Goal: Book appointment/travel/reservation

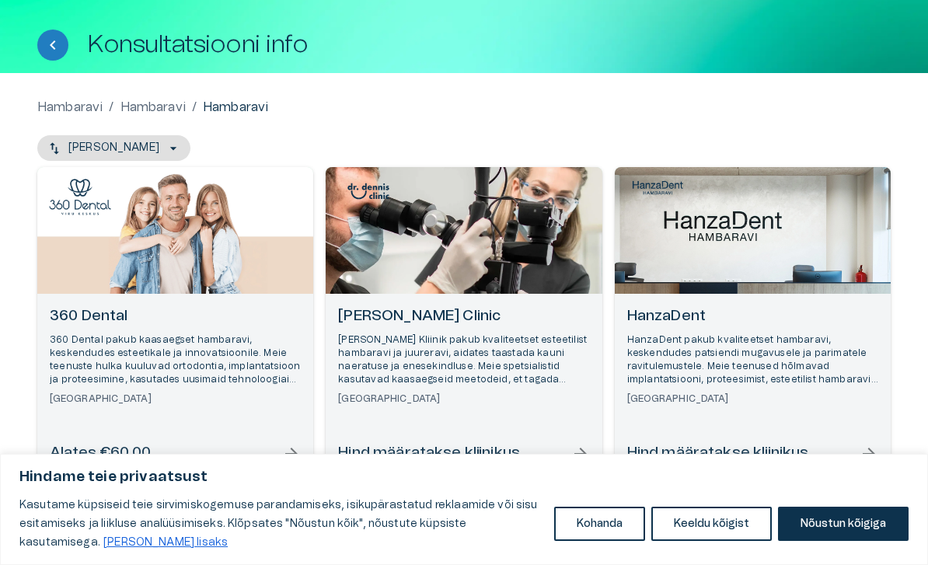
click at [113, 319] on h6 "360 Dental" at bounding box center [175, 316] width 251 height 21
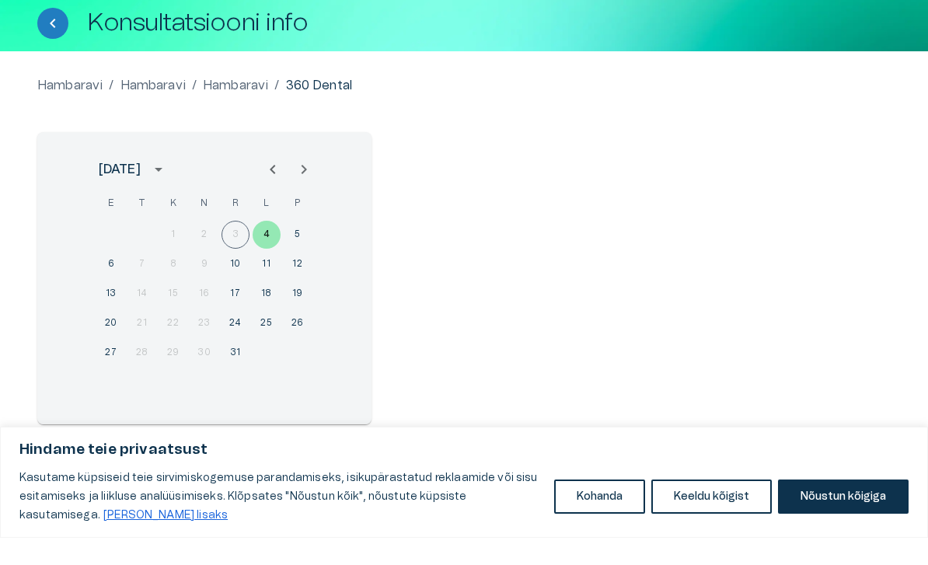
scroll to position [59, 0]
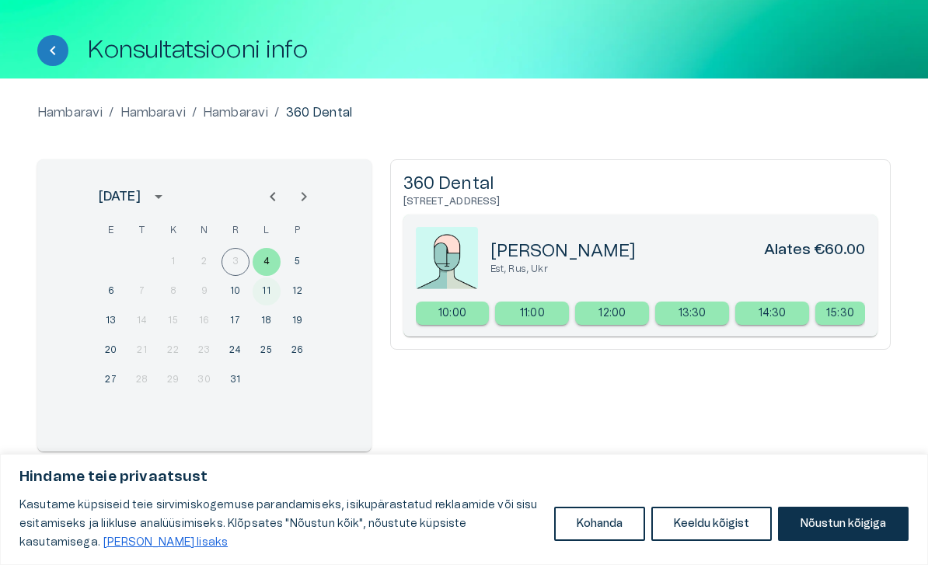
click at [277, 300] on button "11" at bounding box center [267, 291] width 28 height 28
click at [301, 296] on button "12" at bounding box center [298, 291] width 28 height 28
click at [306, 261] on button "5" at bounding box center [298, 262] width 28 height 28
click at [270, 261] on button "4" at bounding box center [267, 262] width 28 height 28
click at [301, 320] on button "19" at bounding box center [298, 321] width 28 height 28
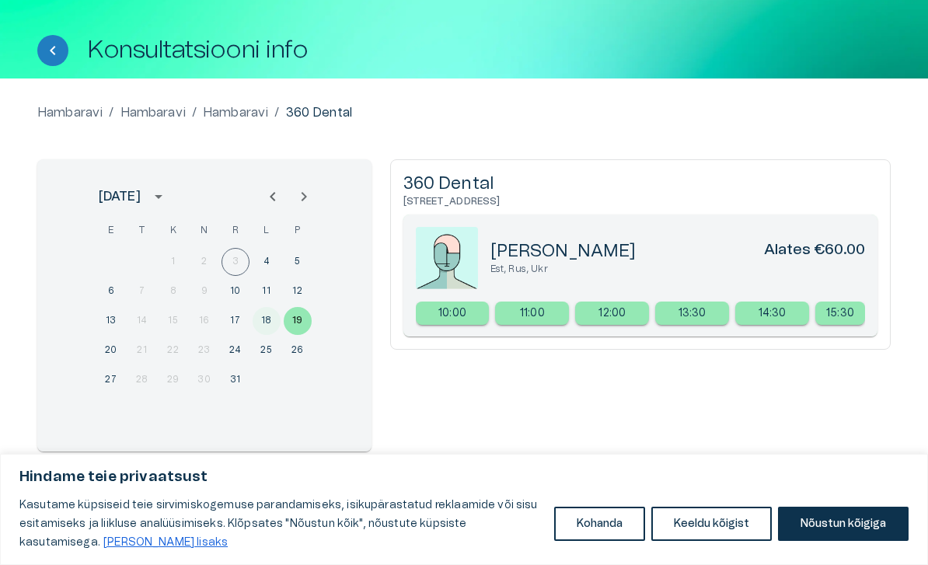
click at [277, 326] on button "18" at bounding box center [267, 321] width 28 height 28
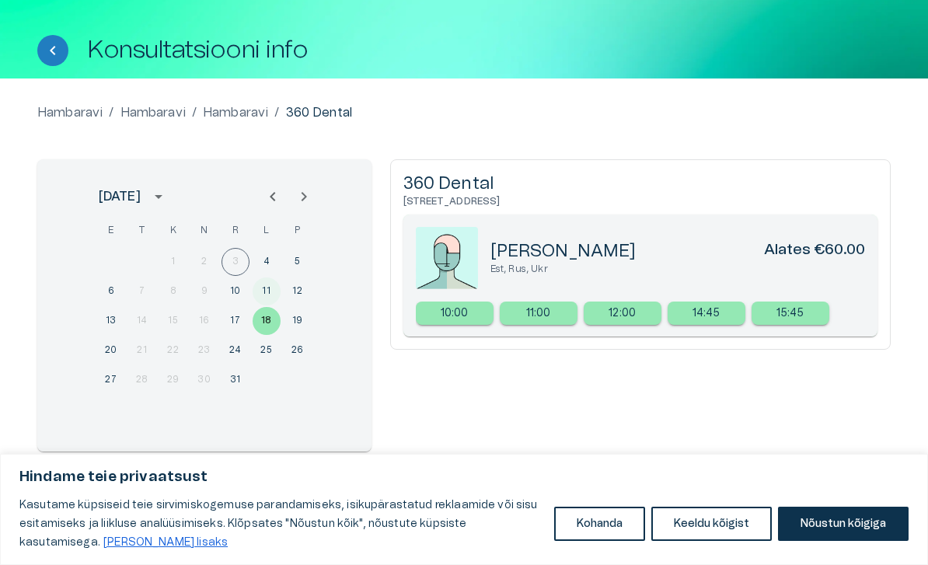
click at [269, 284] on button "11" at bounding box center [267, 291] width 28 height 28
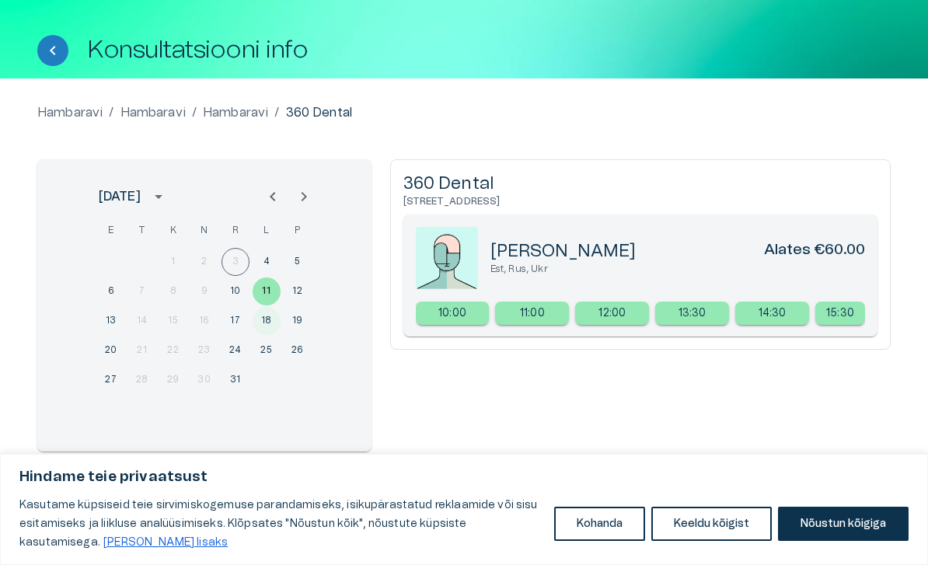
click at [277, 325] on button "18" at bounding box center [267, 321] width 28 height 28
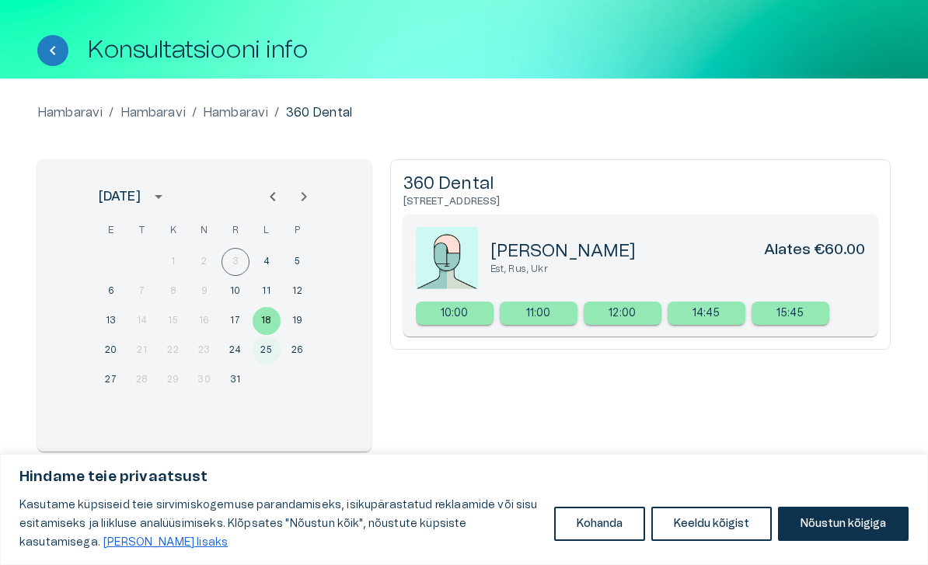
click at [273, 350] on button "25" at bounding box center [267, 351] width 28 height 28
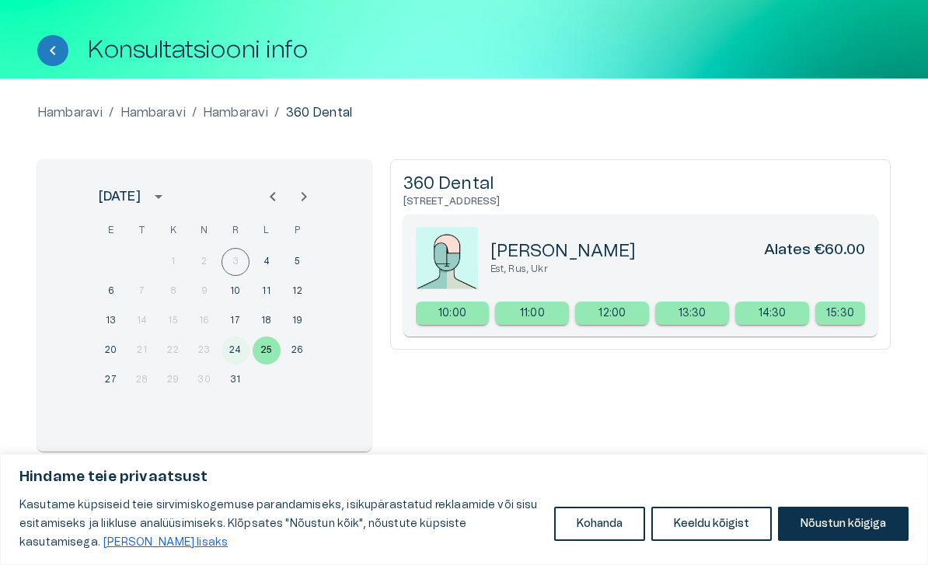
click at [248, 348] on button "24" at bounding box center [236, 351] width 28 height 28
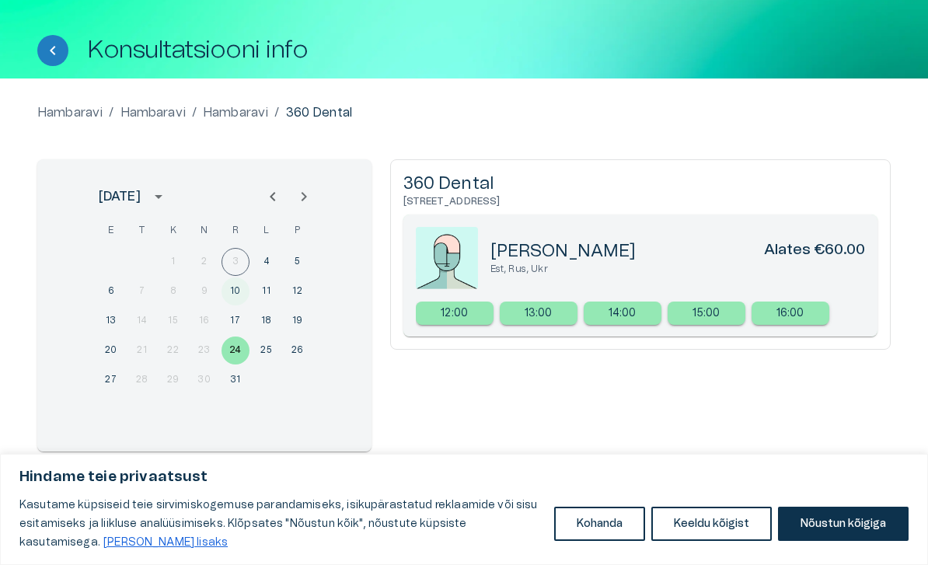
click at [244, 298] on button "10" at bounding box center [236, 291] width 28 height 28
click at [122, 326] on button "13" at bounding box center [111, 321] width 28 height 28
click at [116, 300] on button "6" at bounding box center [111, 291] width 28 height 28
click at [115, 344] on button "20" at bounding box center [111, 351] width 28 height 28
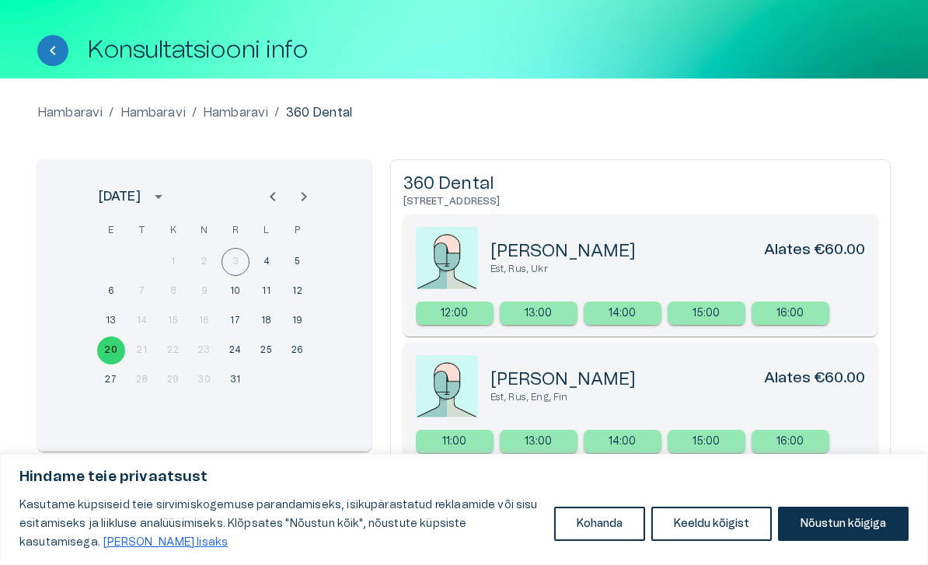
scroll to position [85, 0]
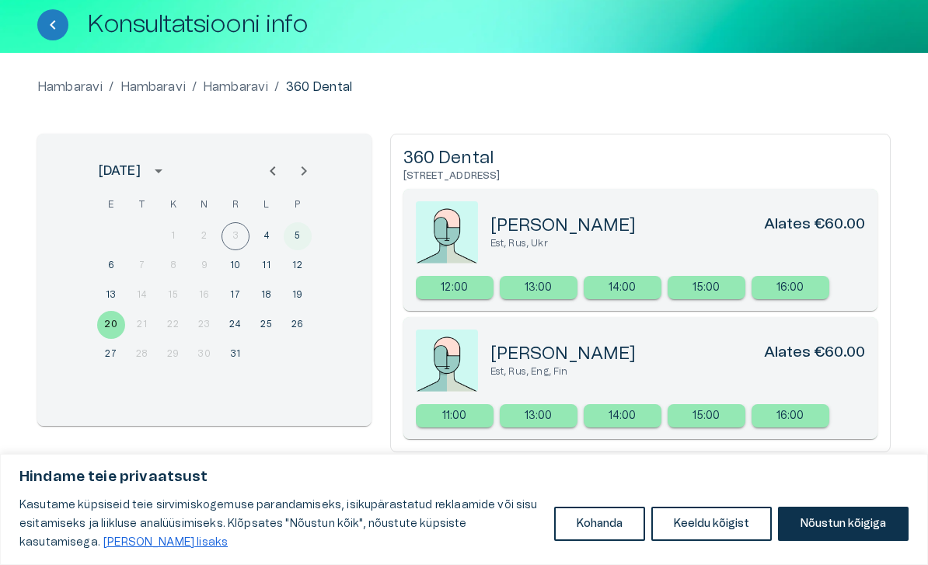
click at [298, 234] on button "5" at bounding box center [298, 236] width 28 height 28
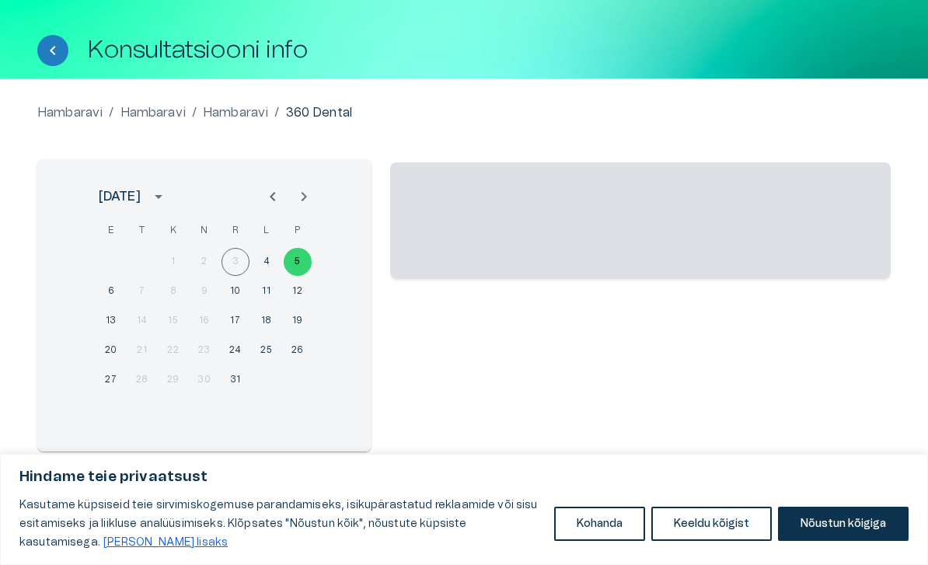
scroll to position [59, 0]
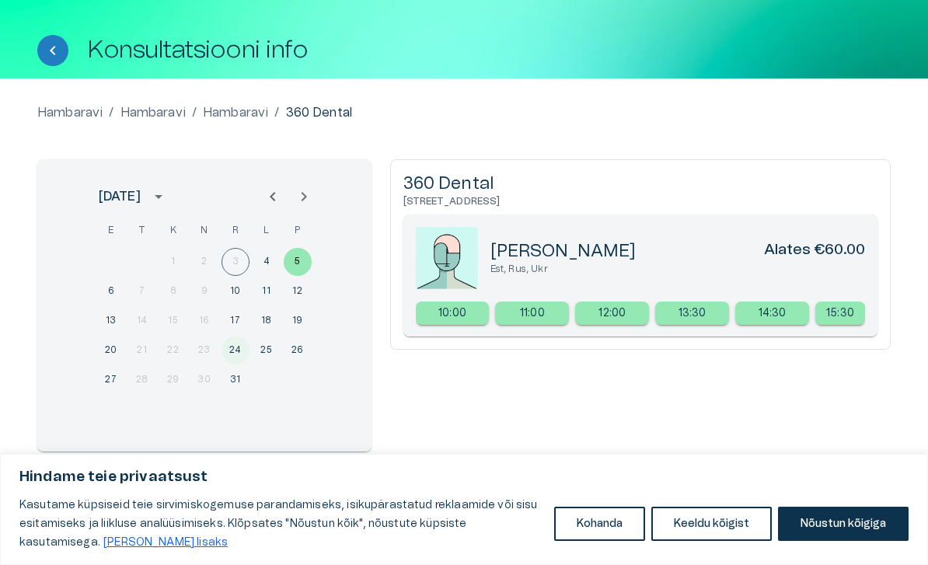
click at [243, 351] on button "24" at bounding box center [236, 351] width 28 height 28
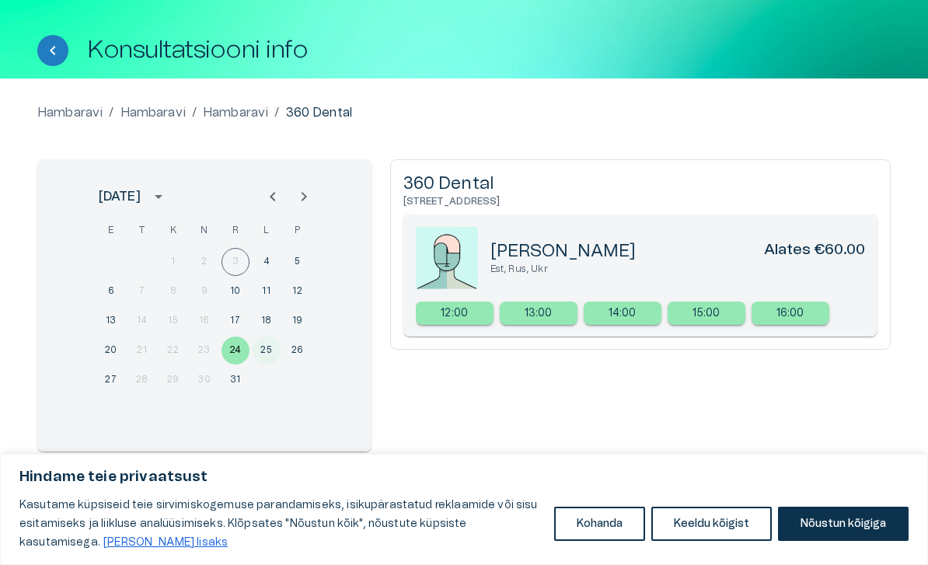
click at [265, 354] on button "25" at bounding box center [267, 351] width 28 height 28
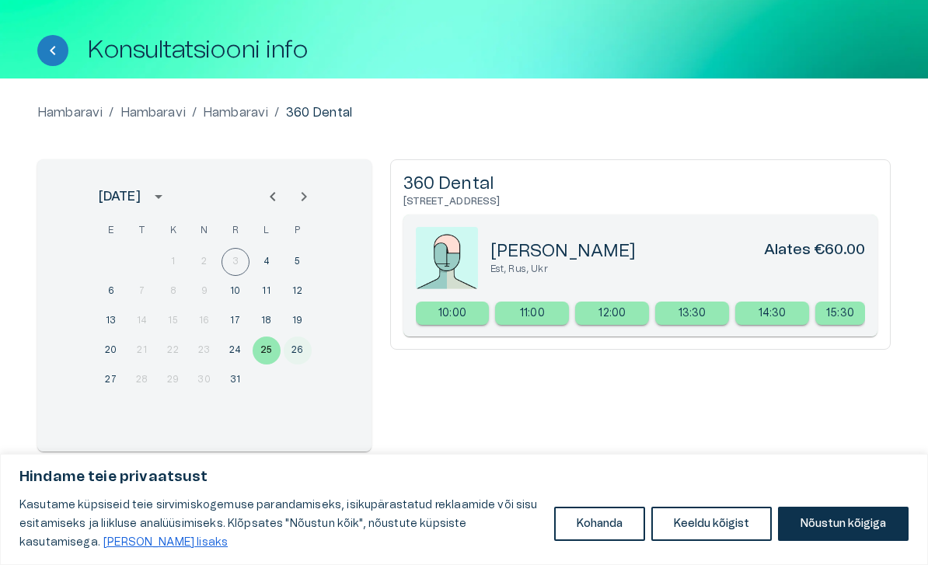
click at [298, 354] on button "26" at bounding box center [298, 351] width 28 height 28
click at [271, 327] on button "18" at bounding box center [267, 321] width 28 height 28
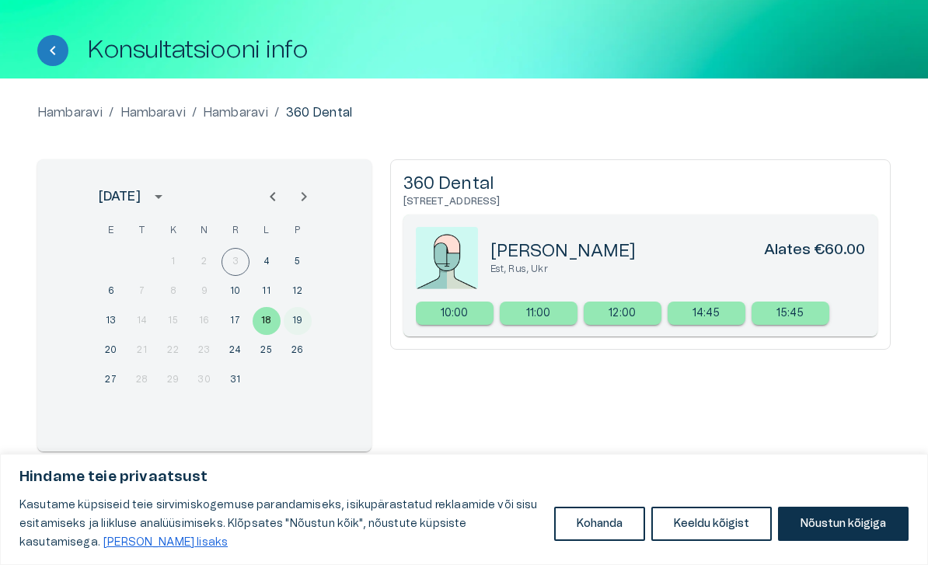
click at [304, 323] on button "19" at bounding box center [298, 321] width 28 height 28
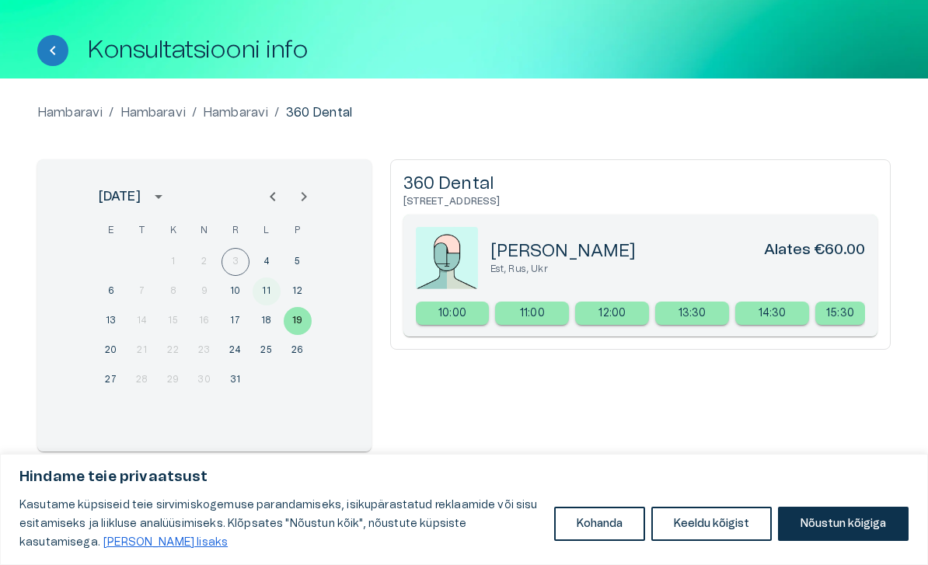
click at [274, 292] on button "11" at bounding box center [267, 291] width 28 height 28
click at [300, 282] on button "12" at bounding box center [298, 291] width 28 height 28
click at [302, 198] on icon "Next month" at bounding box center [304, 196] width 19 height 19
click at [277, 340] on button "22" at bounding box center [267, 351] width 28 height 28
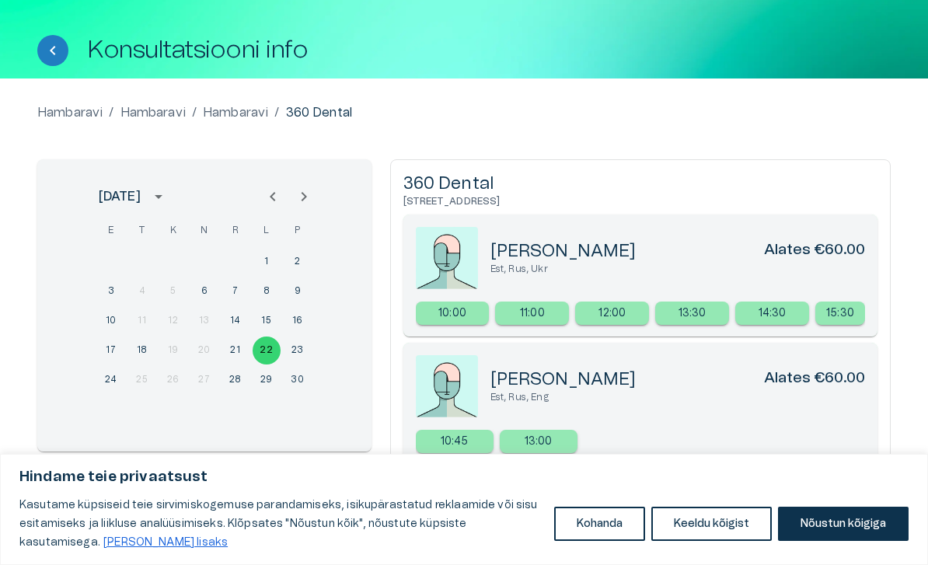
scroll to position [85, 0]
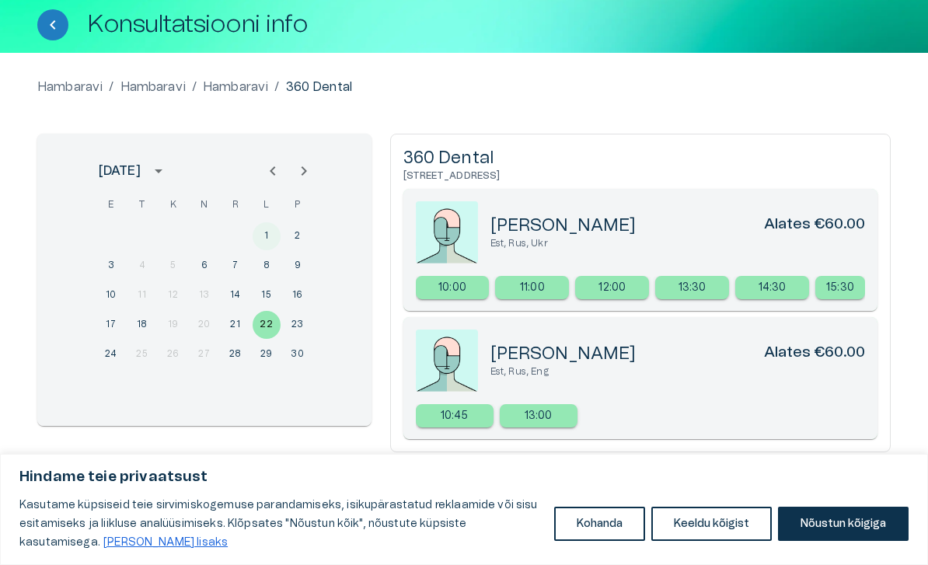
click at [275, 232] on button "1" at bounding box center [267, 236] width 28 height 28
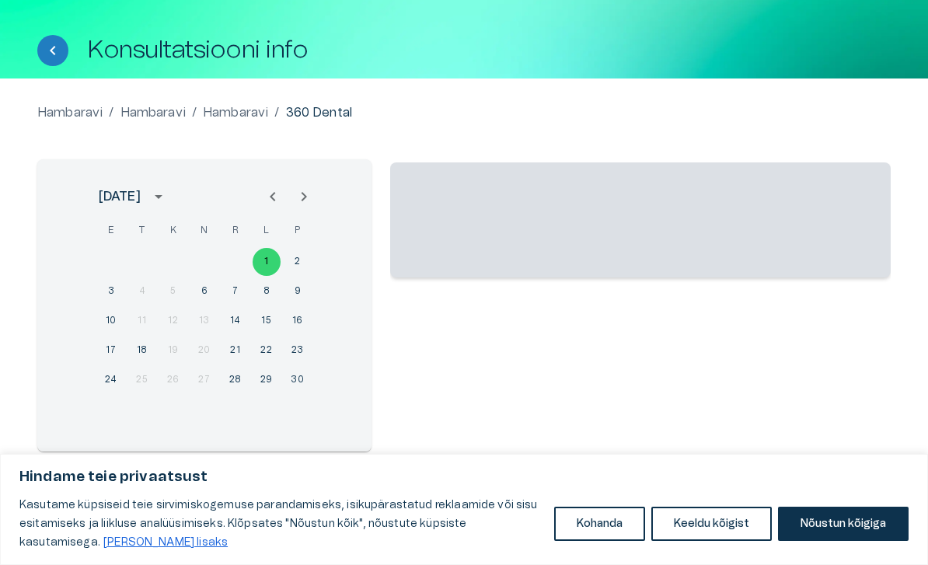
scroll to position [59, 0]
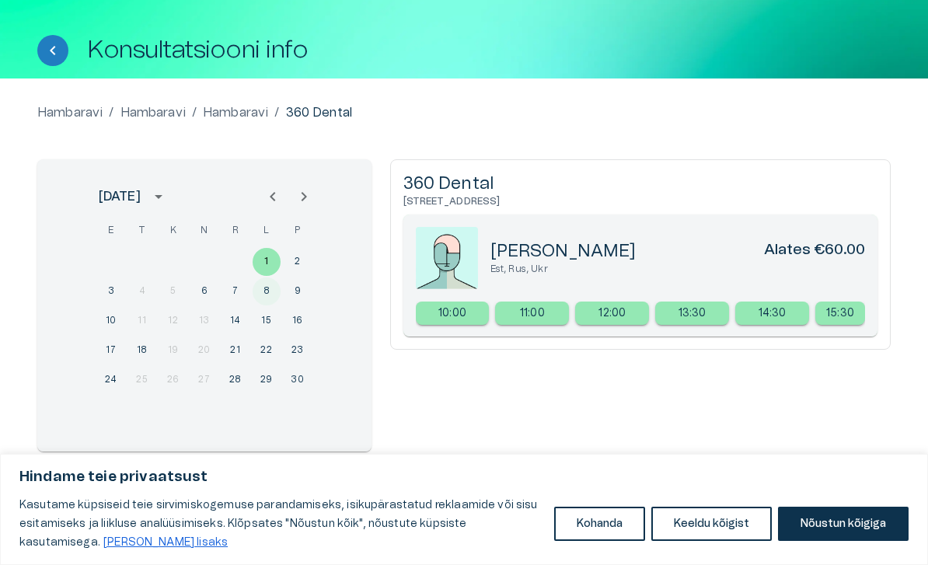
click at [270, 291] on button "8" at bounding box center [267, 291] width 28 height 28
click at [270, 326] on button "15" at bounding box center [267, 321] width 28 height 28
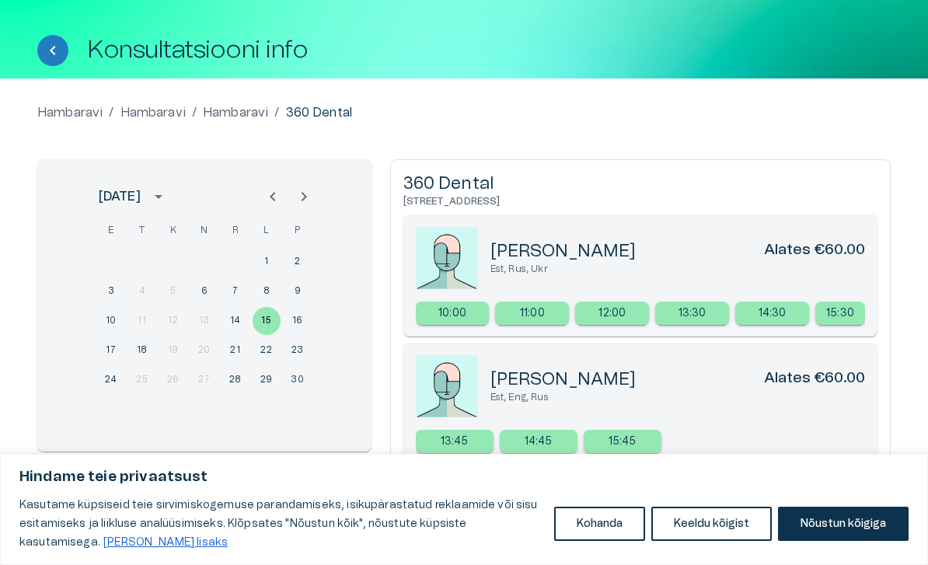
click at [274, 203] on icon "Previous month" at bounding box center [272, 196] width 19 height 19
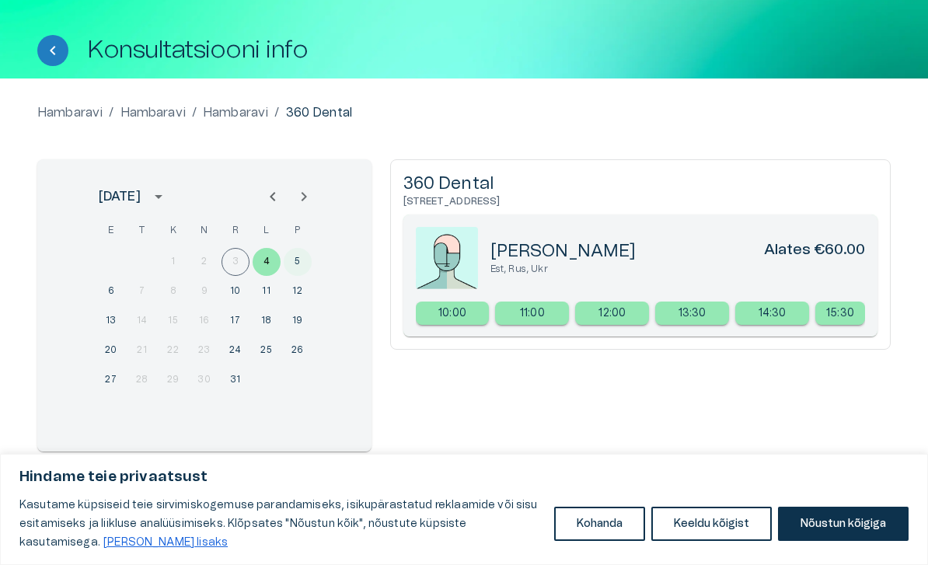
click at [292, 265] on button "5" at bounding box center [298, 262] width 28 height 28
click at [565, 257] on h5 "[PERSON_NAME]" at bounding box center [563, 251] width 146 height 23
